Goal: Information Seeking & Learning: Find specific fact

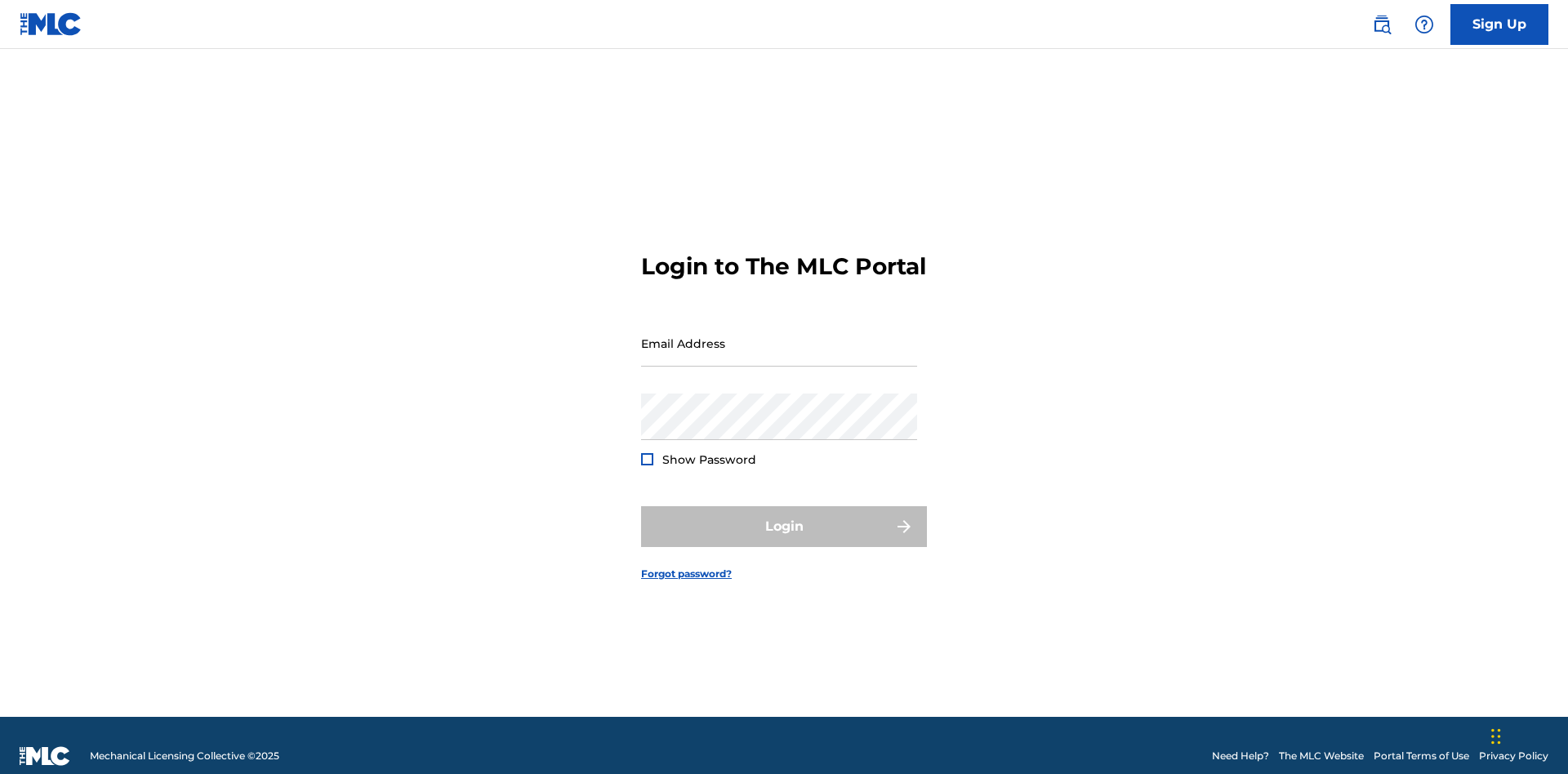
scroll to position [21, 0]
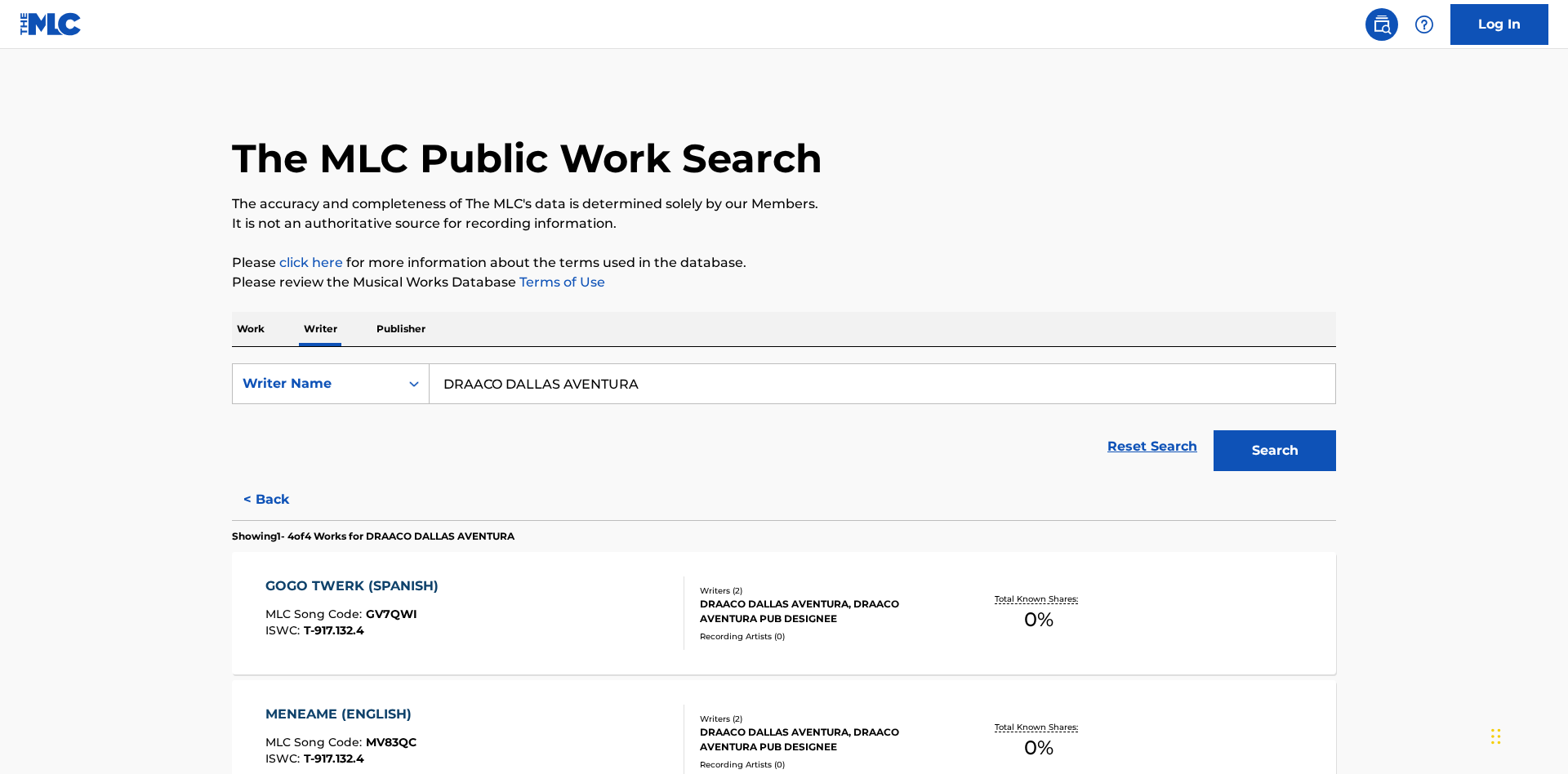
scroll to position [448, 0]
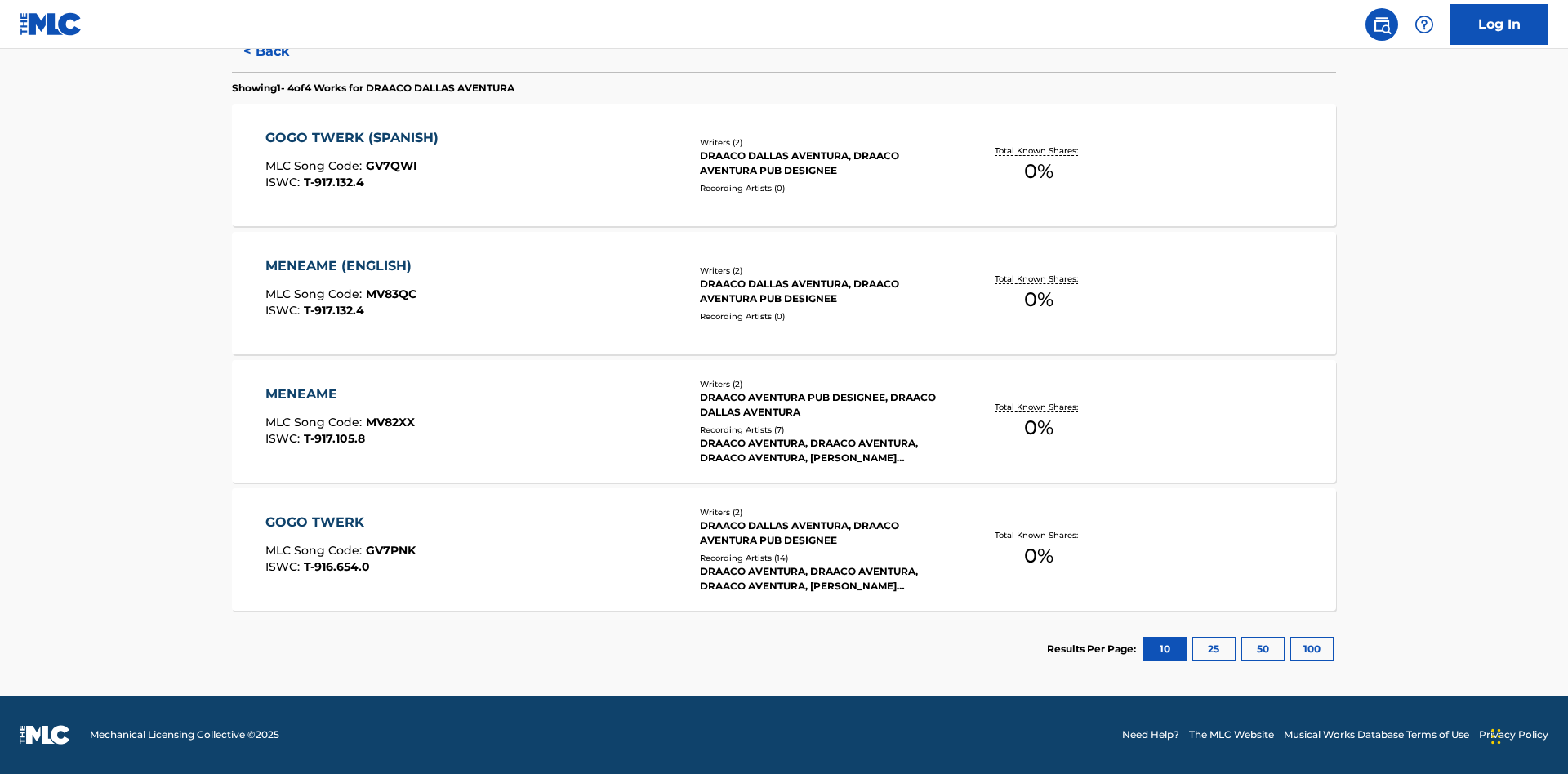
click at [339, 394] on div "MENEAME" at bounding box center [339, 394] width 149 height 19
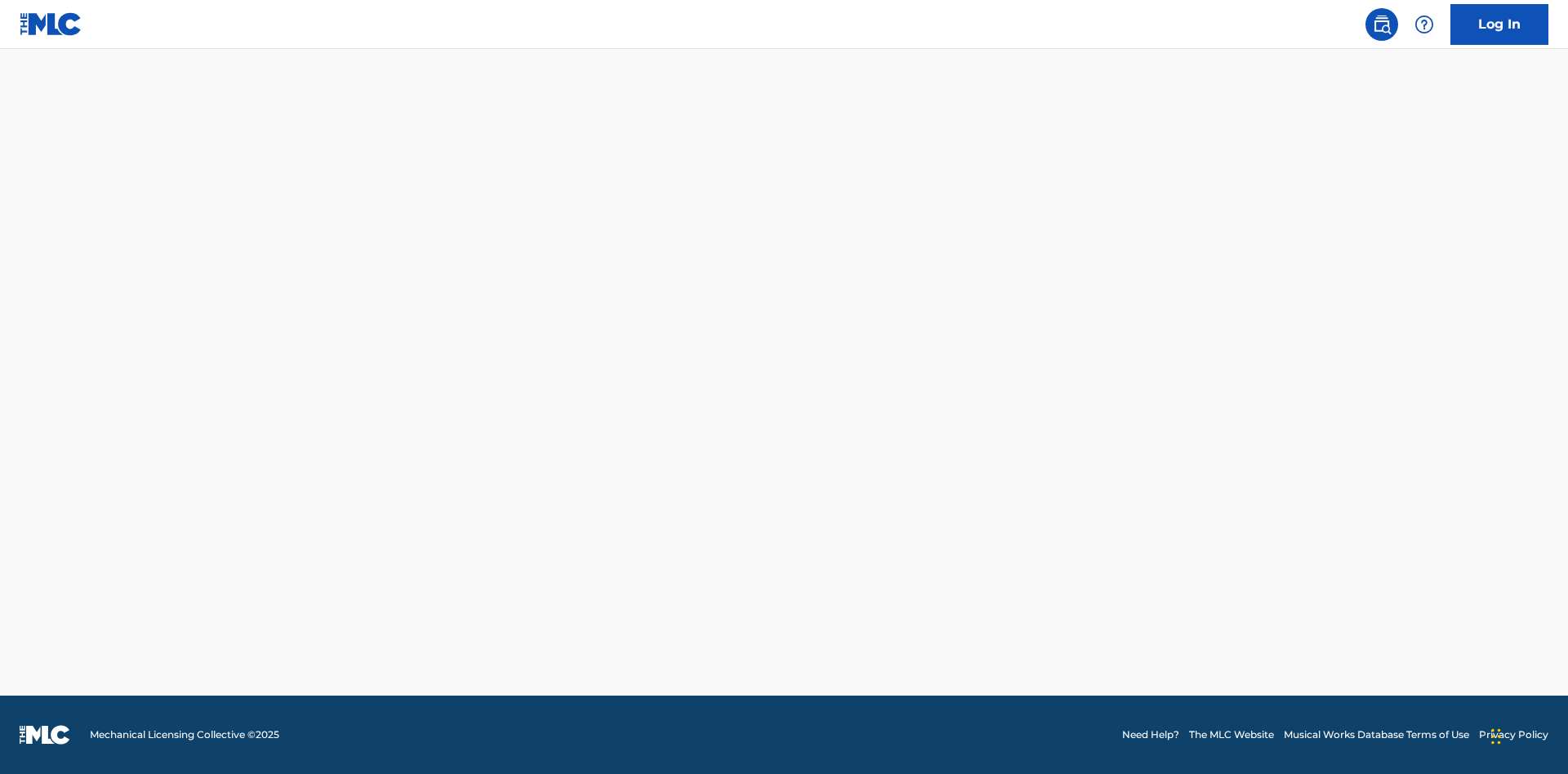
type input "00766422818"
click at [1274, 23] on button "Search" at bounding box center [1274, 2] width 123 height 41
